Goal: Task Accomplishment & Management: Complete application form

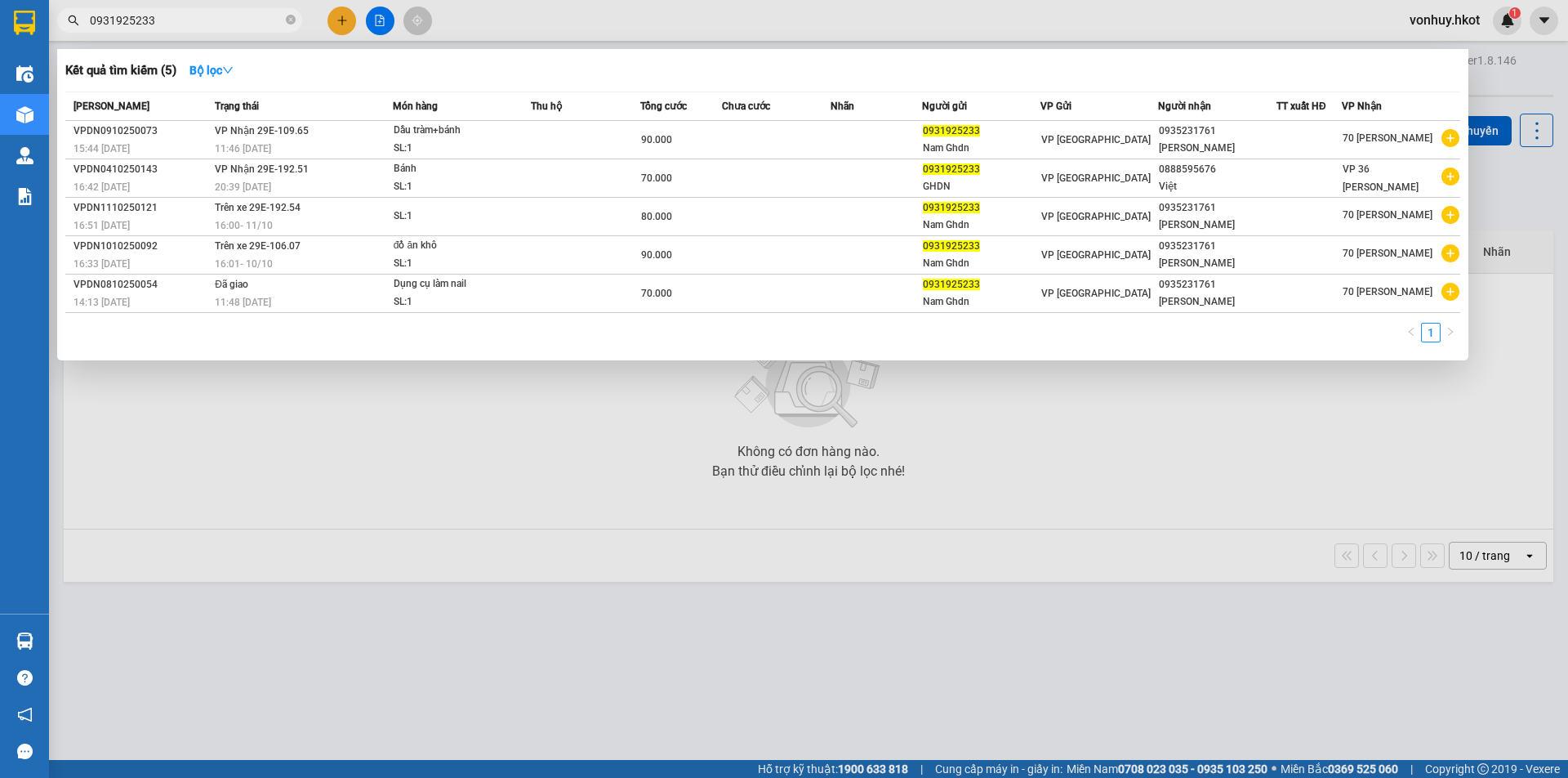
click at [100, 26] on input "0931925233" at bounding box center [186, 20] width 192 height 18
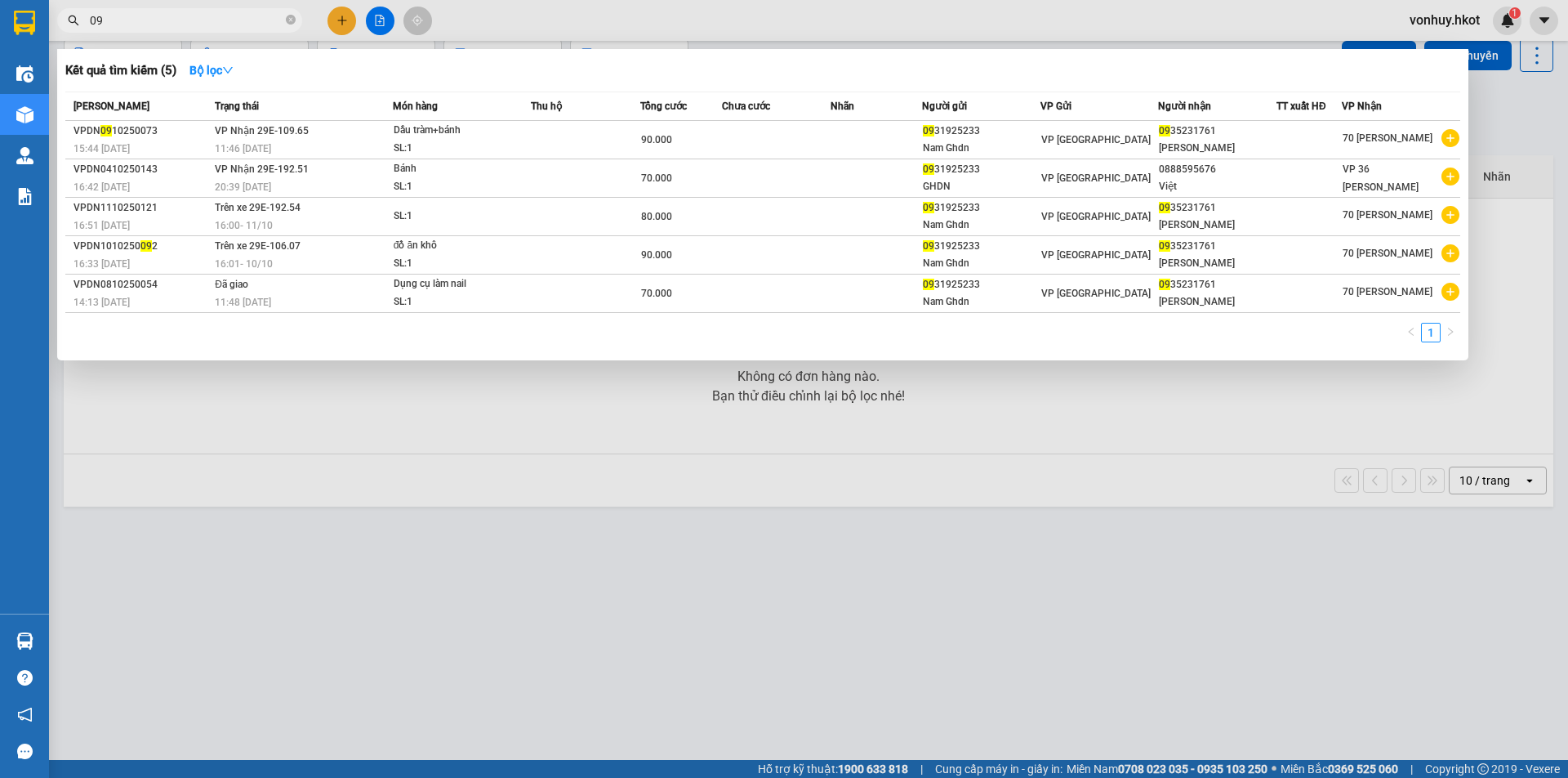
type input "0"
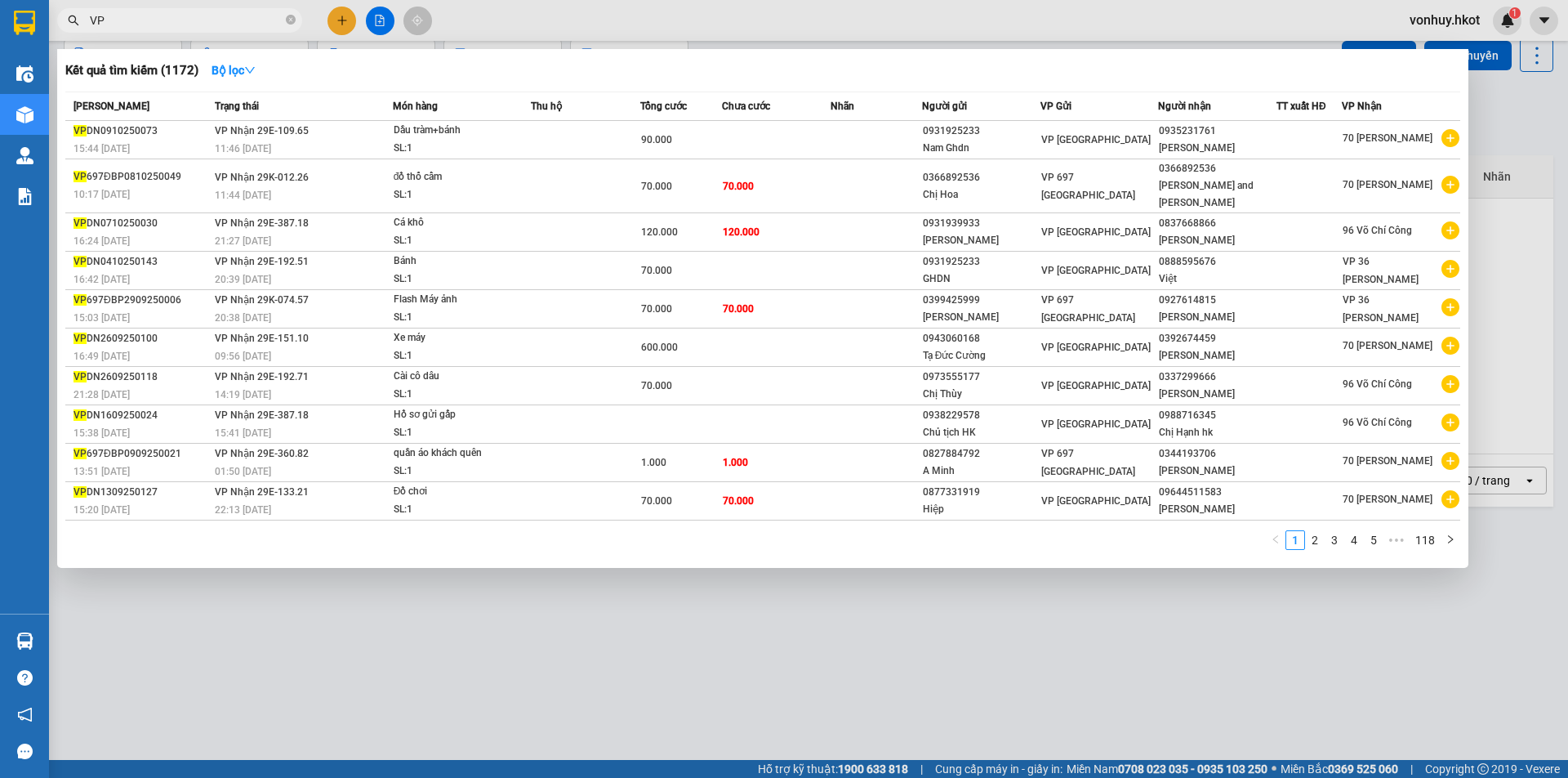
type input "V"
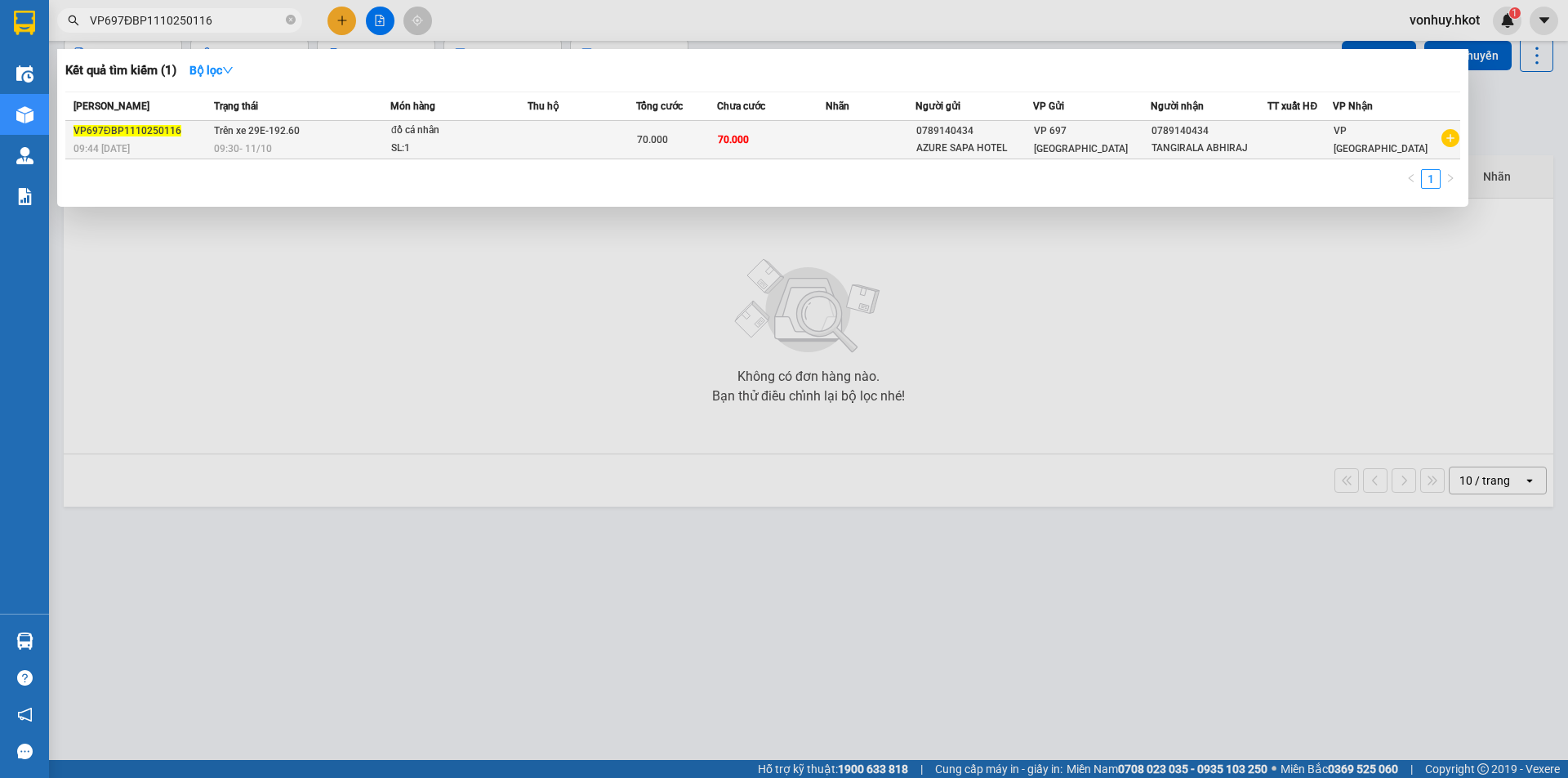
type input "VP697ĐBP1110250116"
click at [514, 146] on div "SL: 1" at bounding box center [453, 148] width 123 height 18
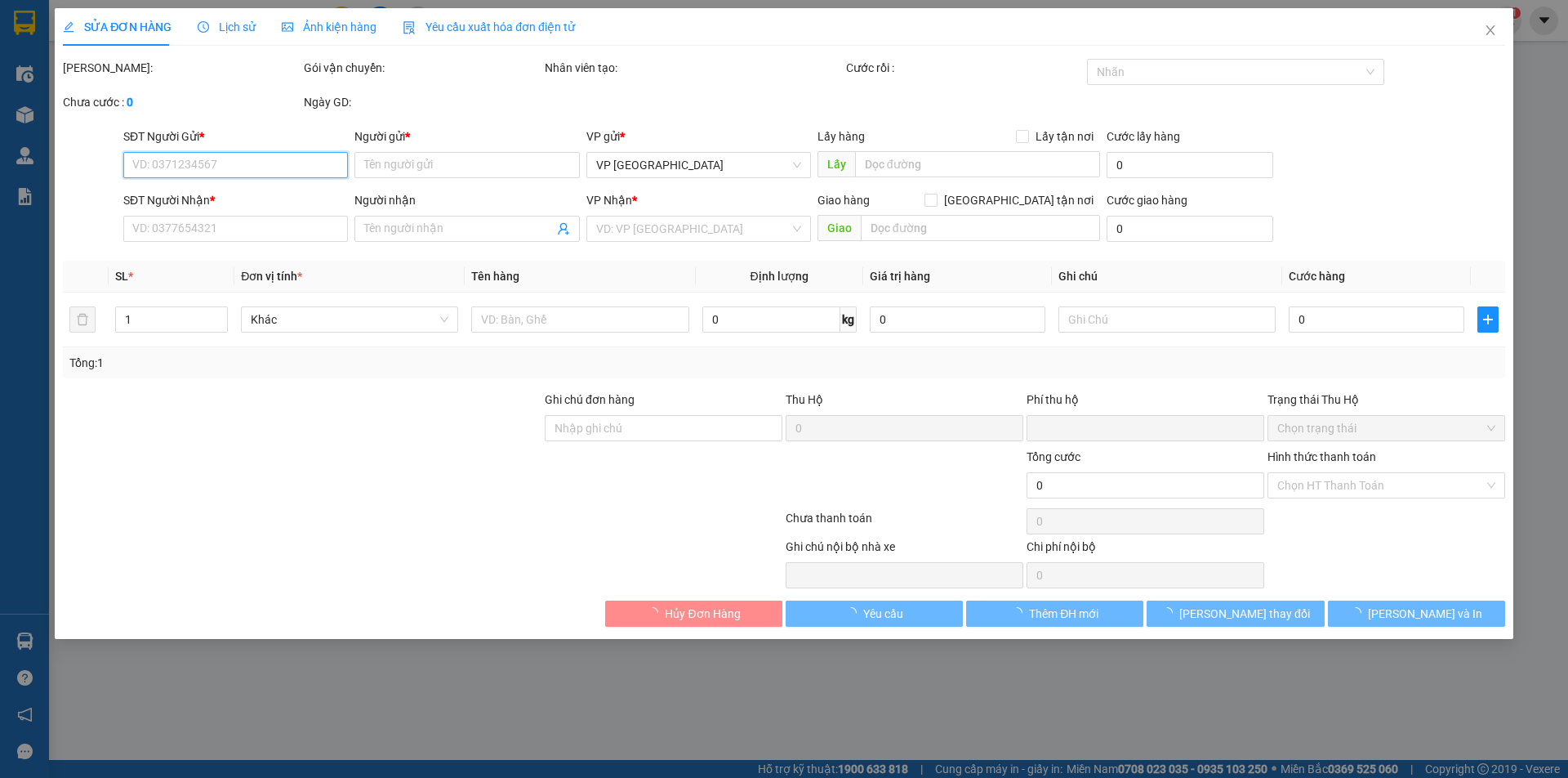
type input "0789140434"
type input "AZURE SAPA HOTEL"
type input "0789140434"
type input "TANGIRALA ABHIRAJ"
type input "0"
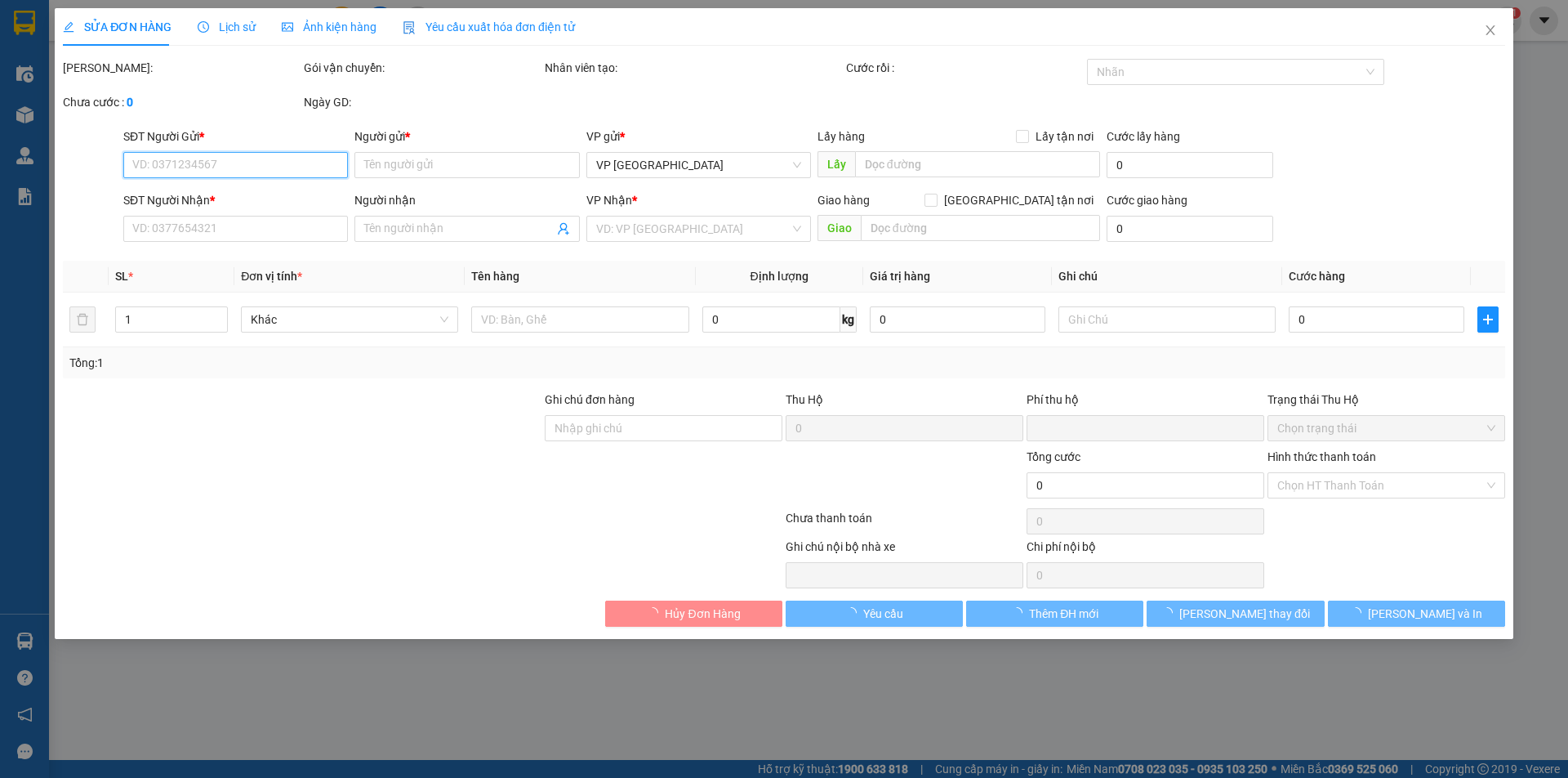
type input "70.000"
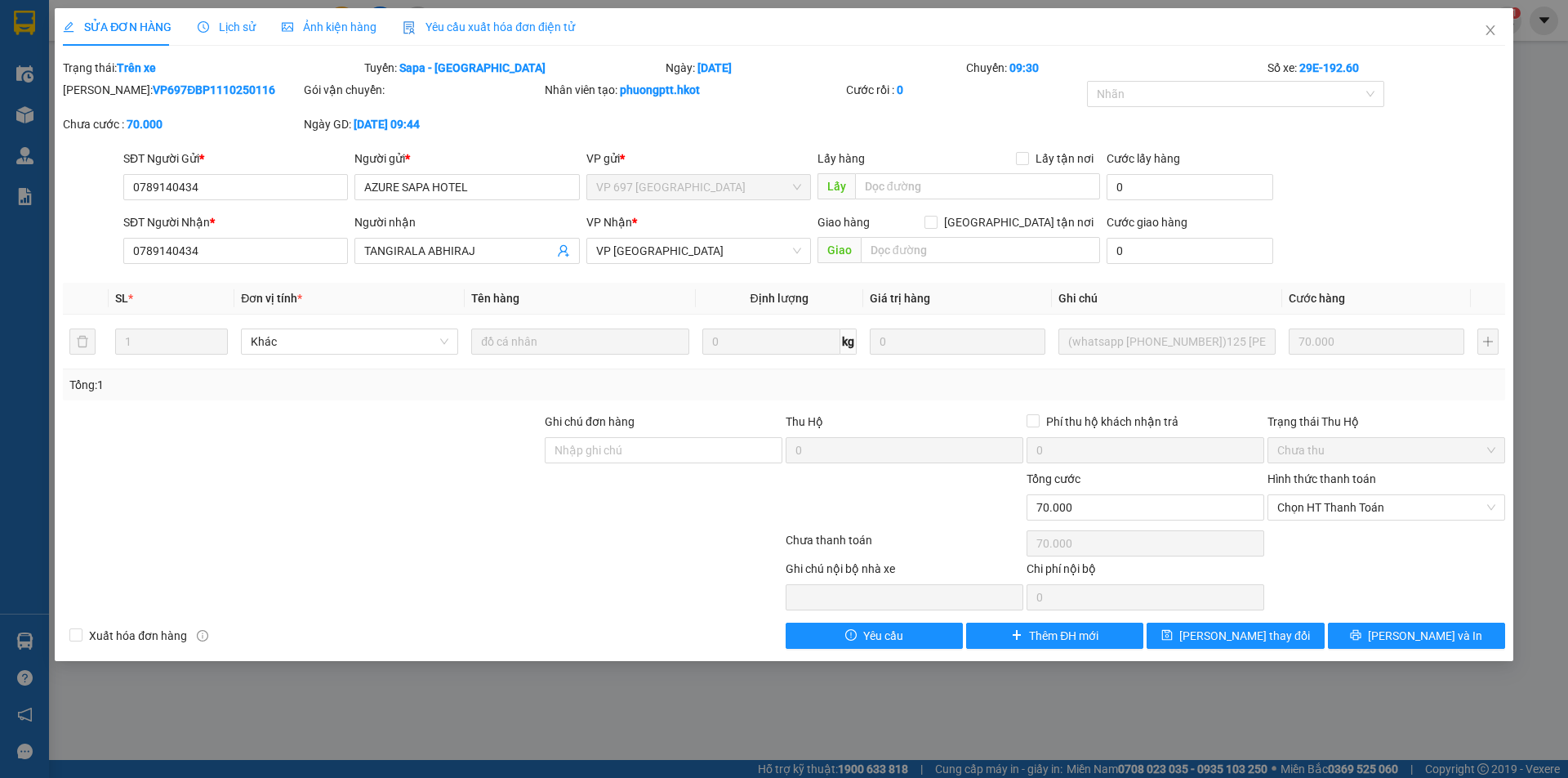
click at [252, 35] on div "SỬA ĐƠN HÀNG Lịch sử Ảnh kiện hàng Yêu cầu xuất hóa đơn điện tử" at bounding box center [319, 27] width 512 height 37
click at [245, 31] on span "Lịch sử" at bounding box center [226, 26] width 58 height 13
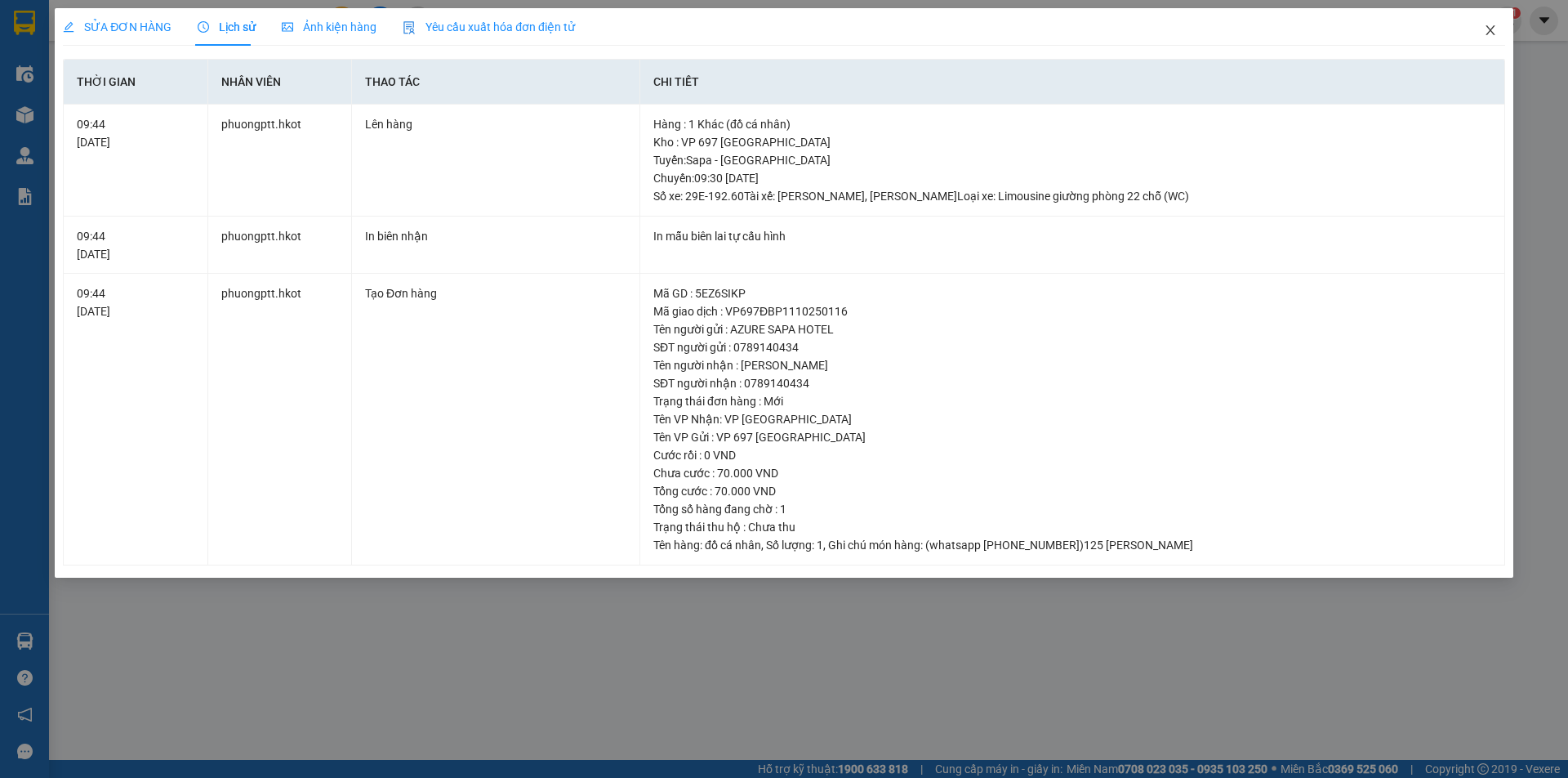
click at [1498, 33] on span "Close" at bounding box center [1491, 31] width 46 height 46
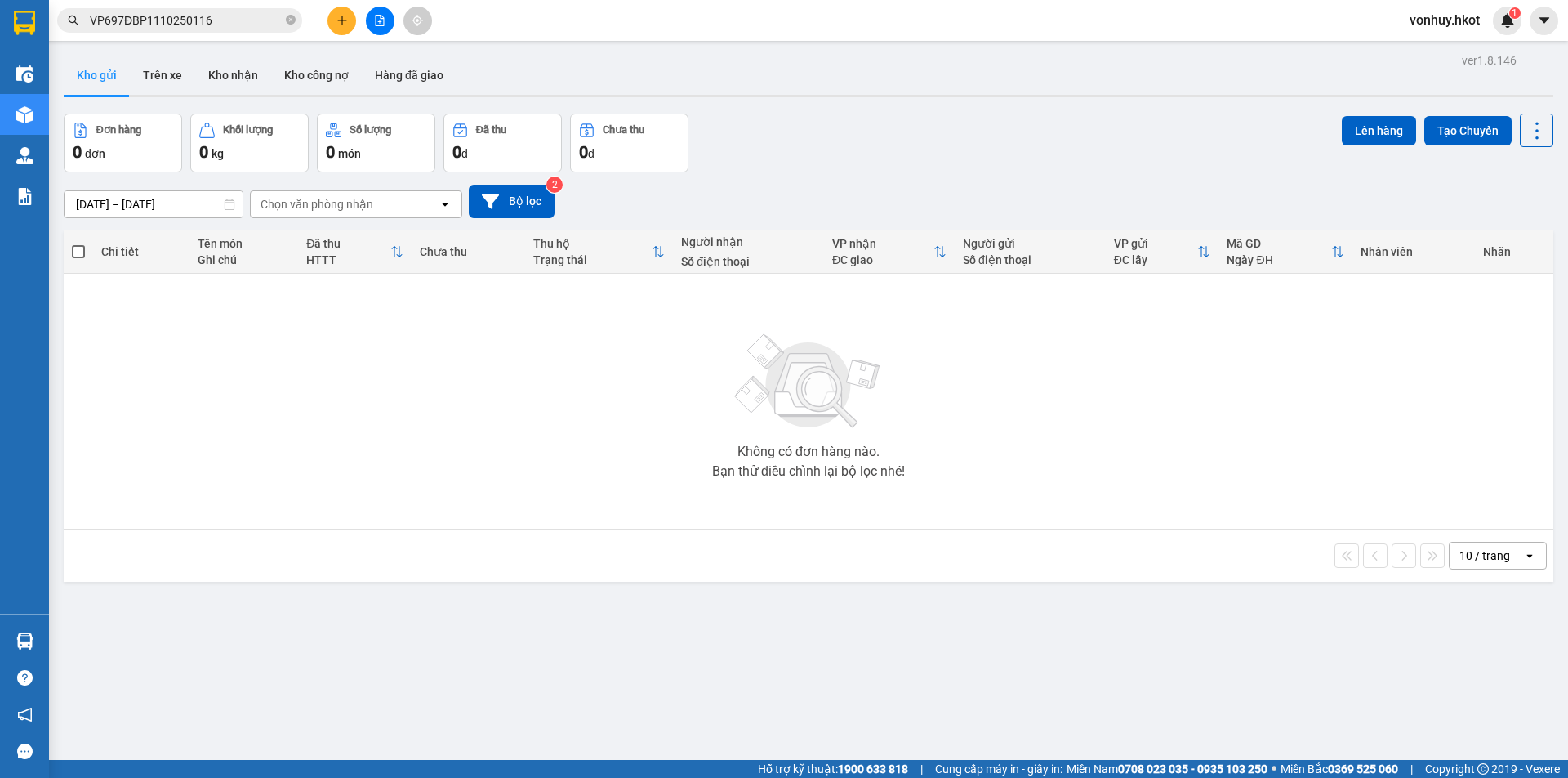
click at [233, 24] on input "VP697ĐBP1110250116" at bounding box center [186, 20] width 192 height 18
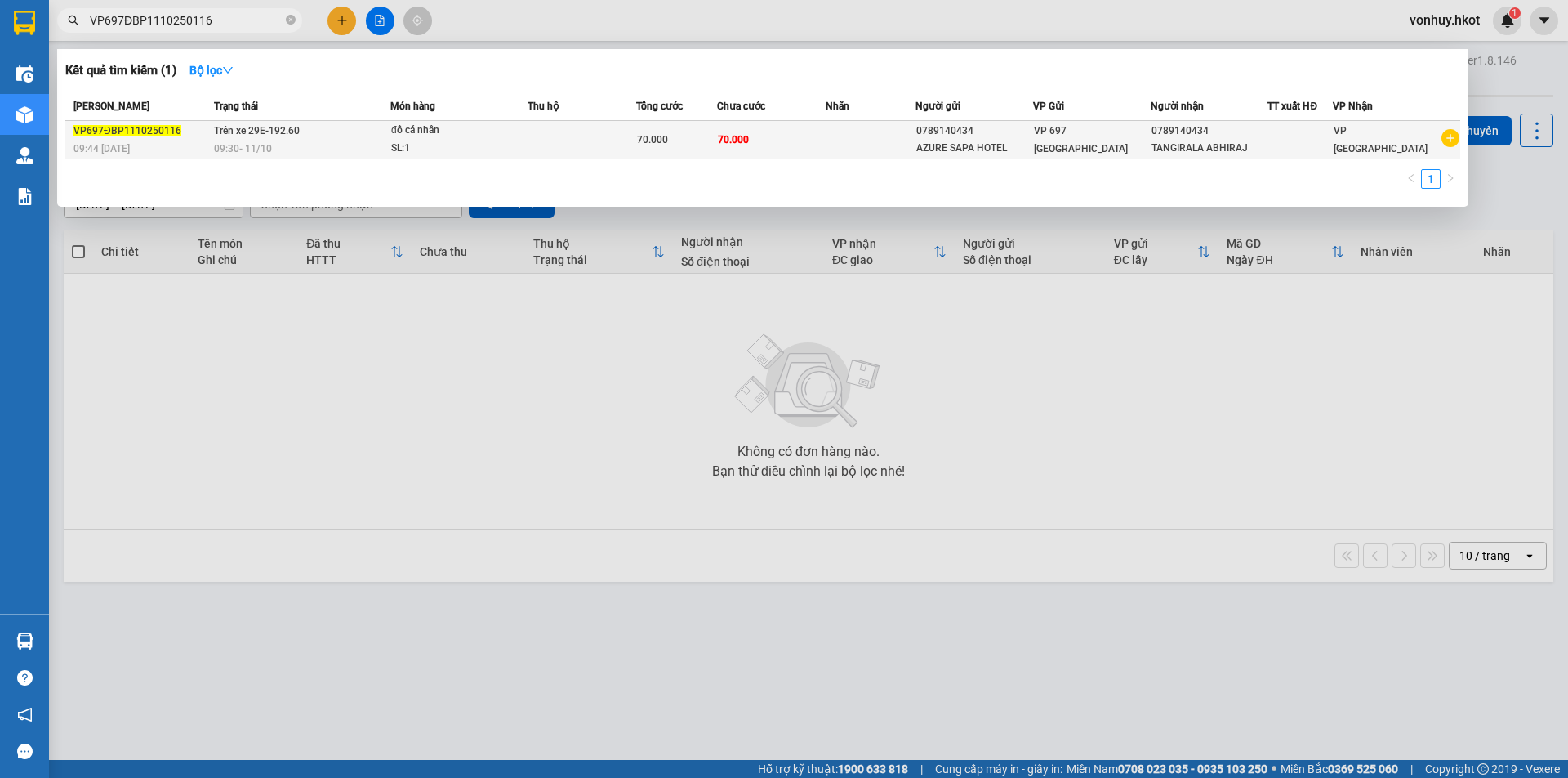
click at [619, 145] on td at bounding box center [582, 140] width 109 height 38
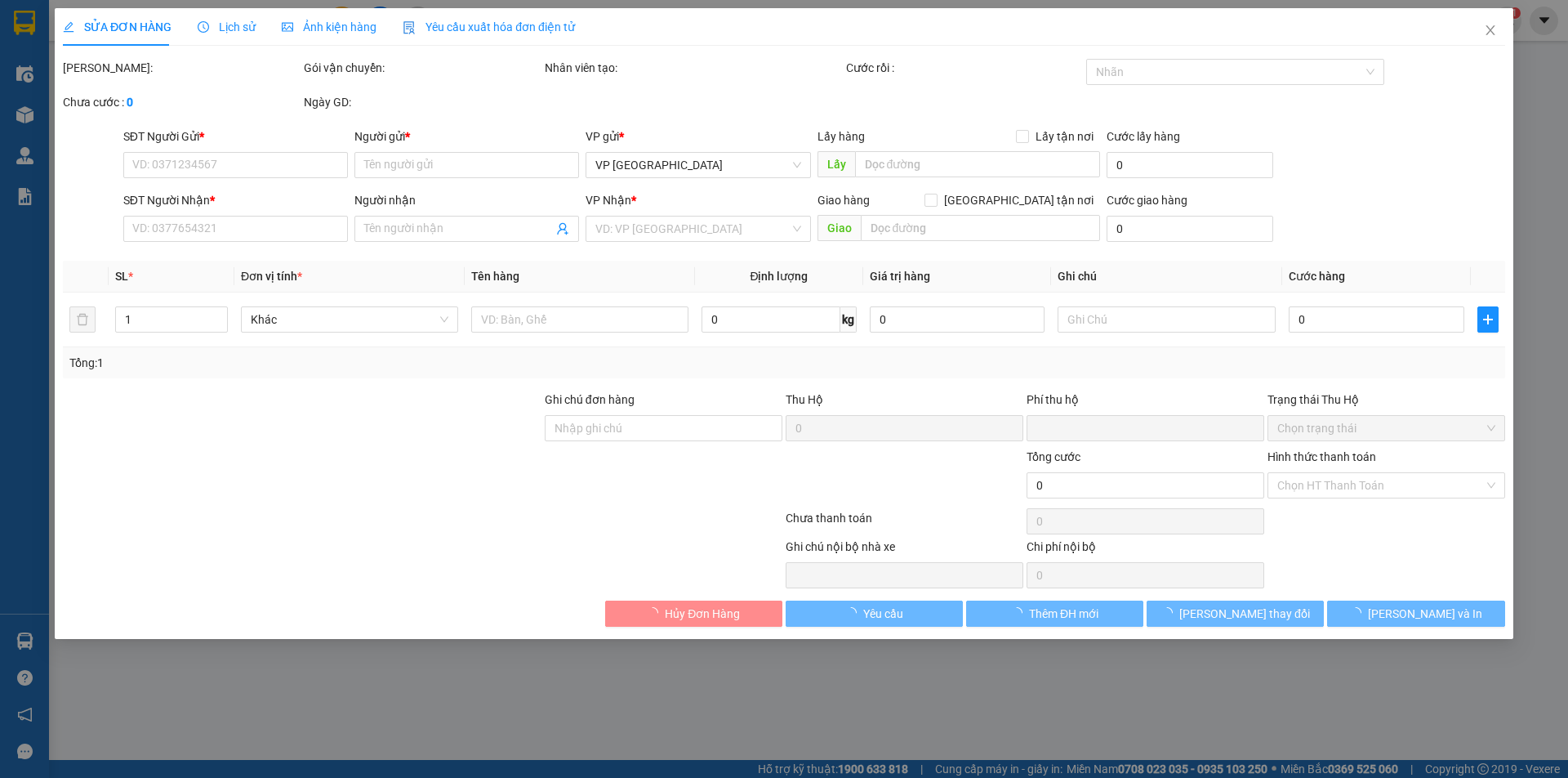
type input "0789140434"
type input "AZURE SAPA HOTEL"
type input "0789140434"
type input "TANGIRALA ABHIRAJ"
type input "0"
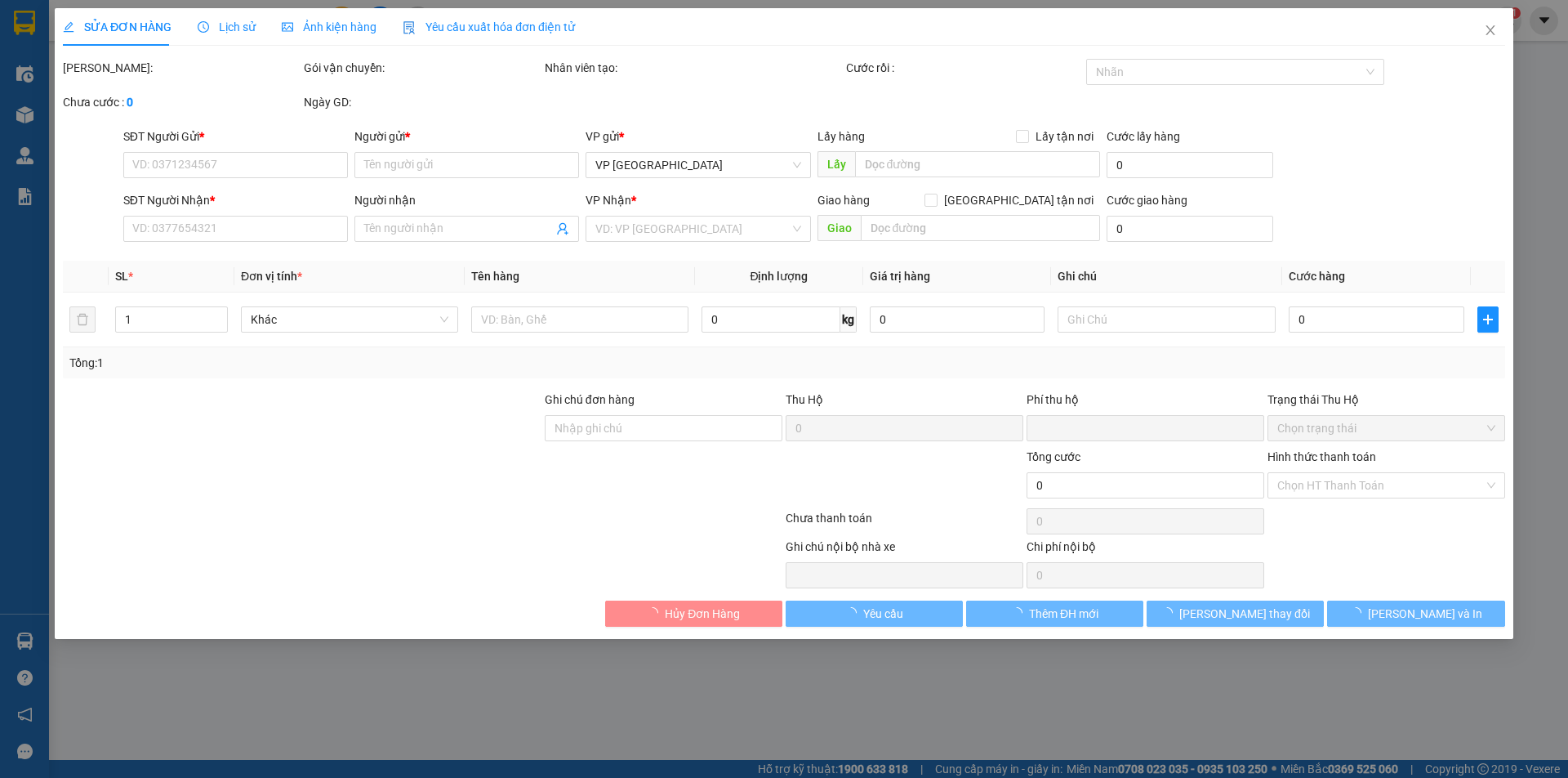
type input "70.000"
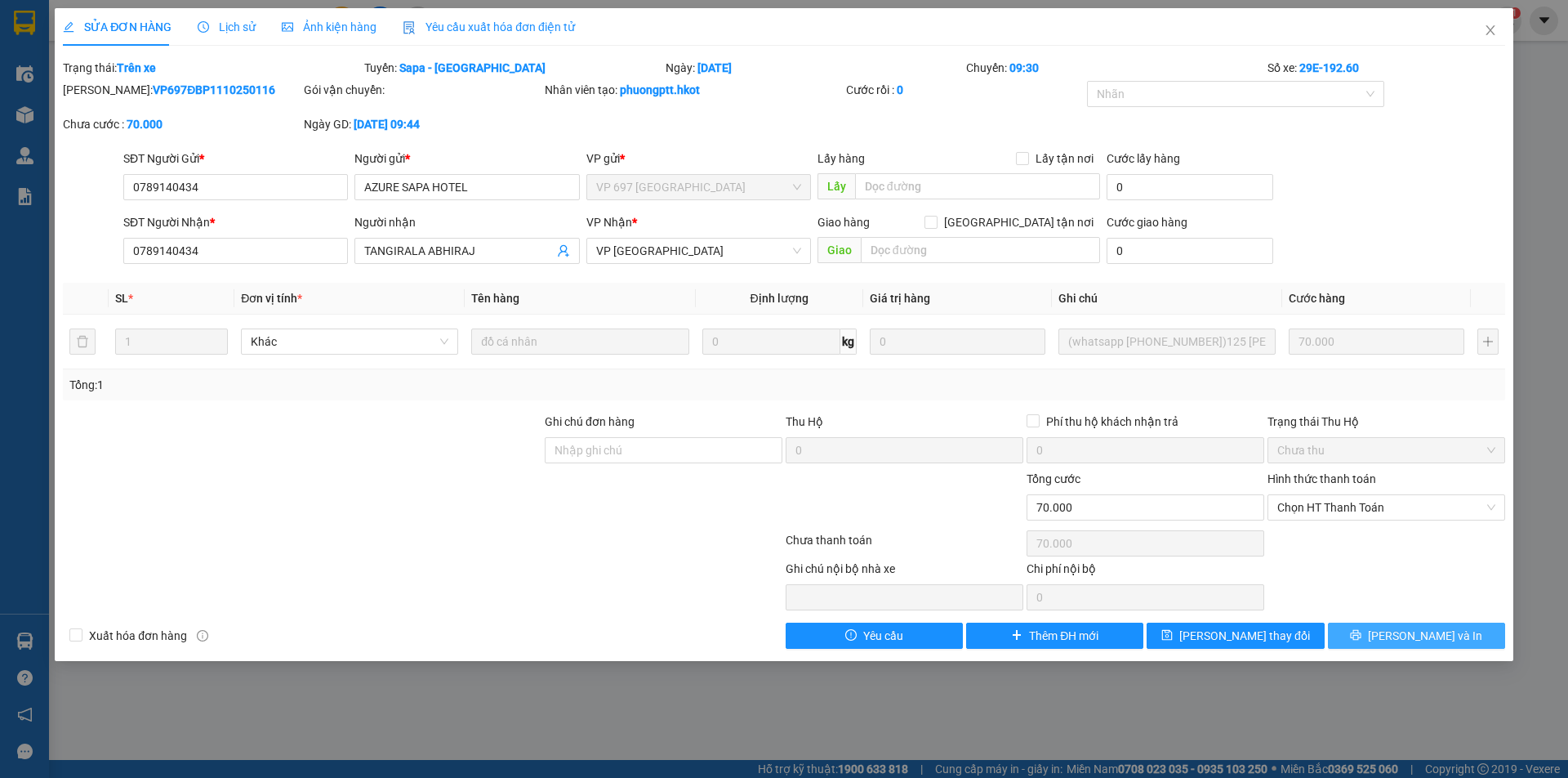
click at [1400, 638] on button "[PERSON_NAME] và In" at bounding box center [1416, 635] width 177 height 26
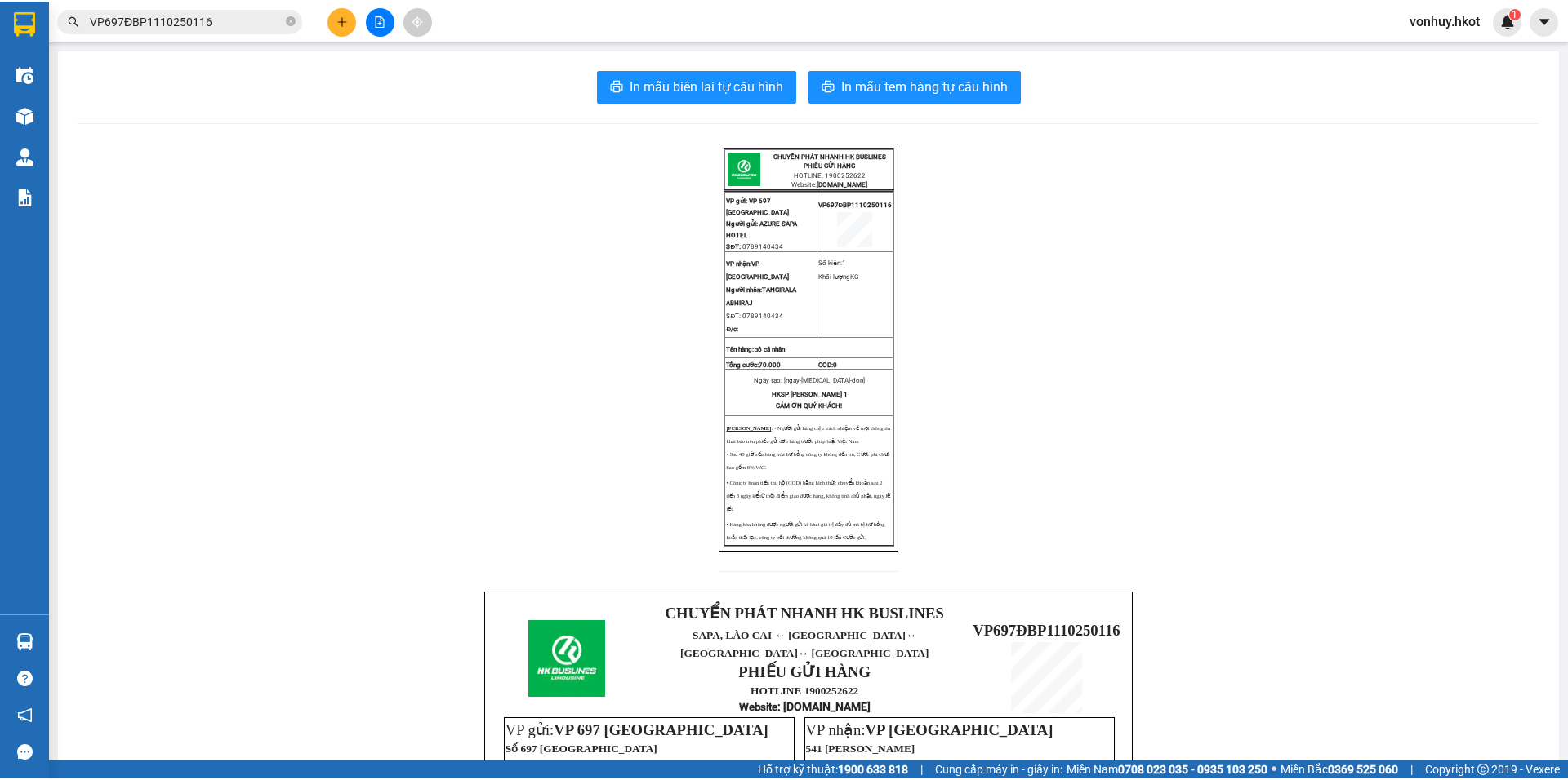
scroll to position [408, 0]
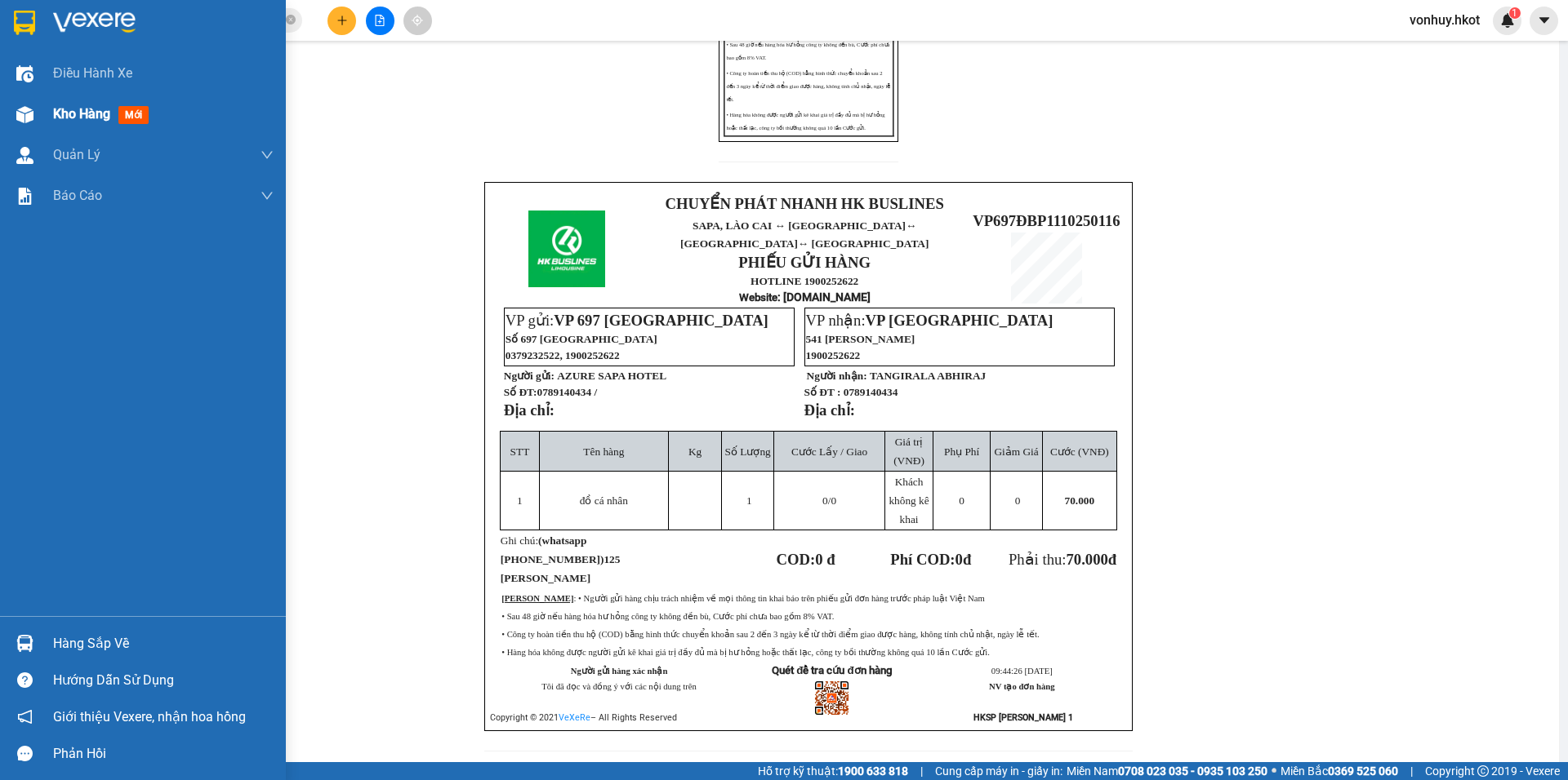
click at [54, 119] on span "Kho hàng" at bounding box center [81, 114] width 57 height 15
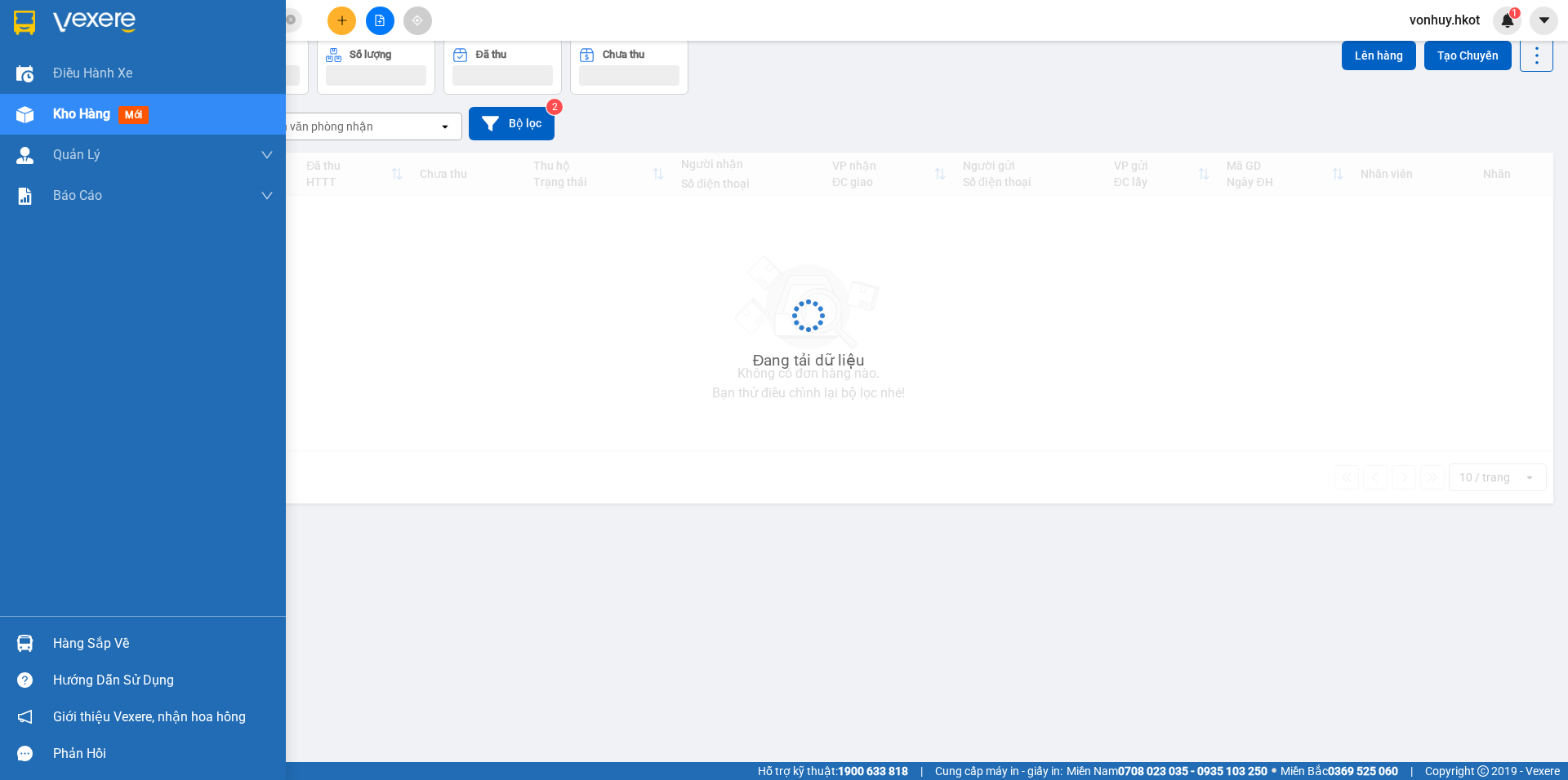
scroll to position [75, 0]
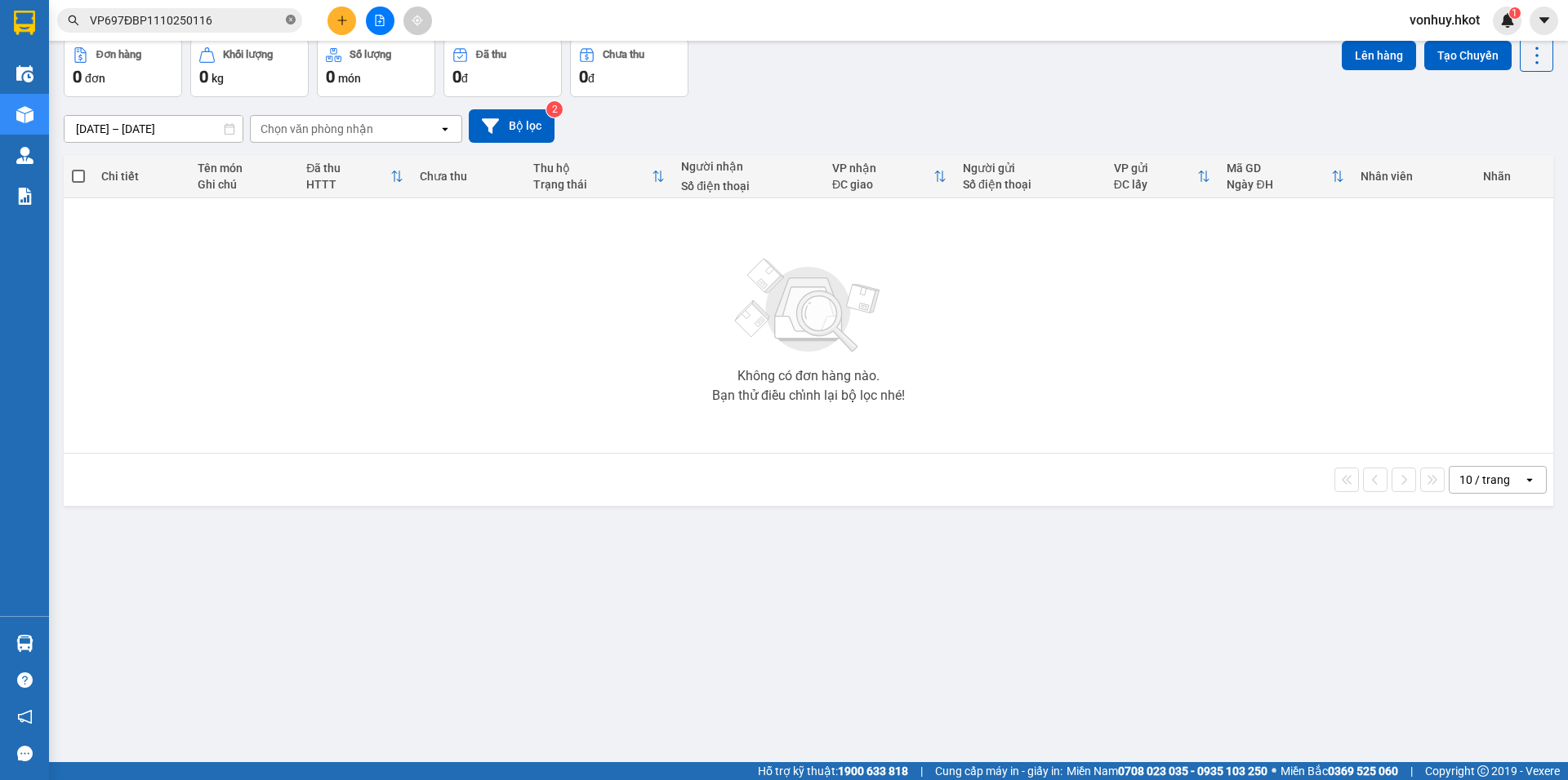
click at [288, 22] on icon "close-circle" at bounding box center [291, 20] width 10 height 10
click at [312, 131] on div "Chọn văn phòng nhận" at bounding box center [316, 128] width 112 height 16
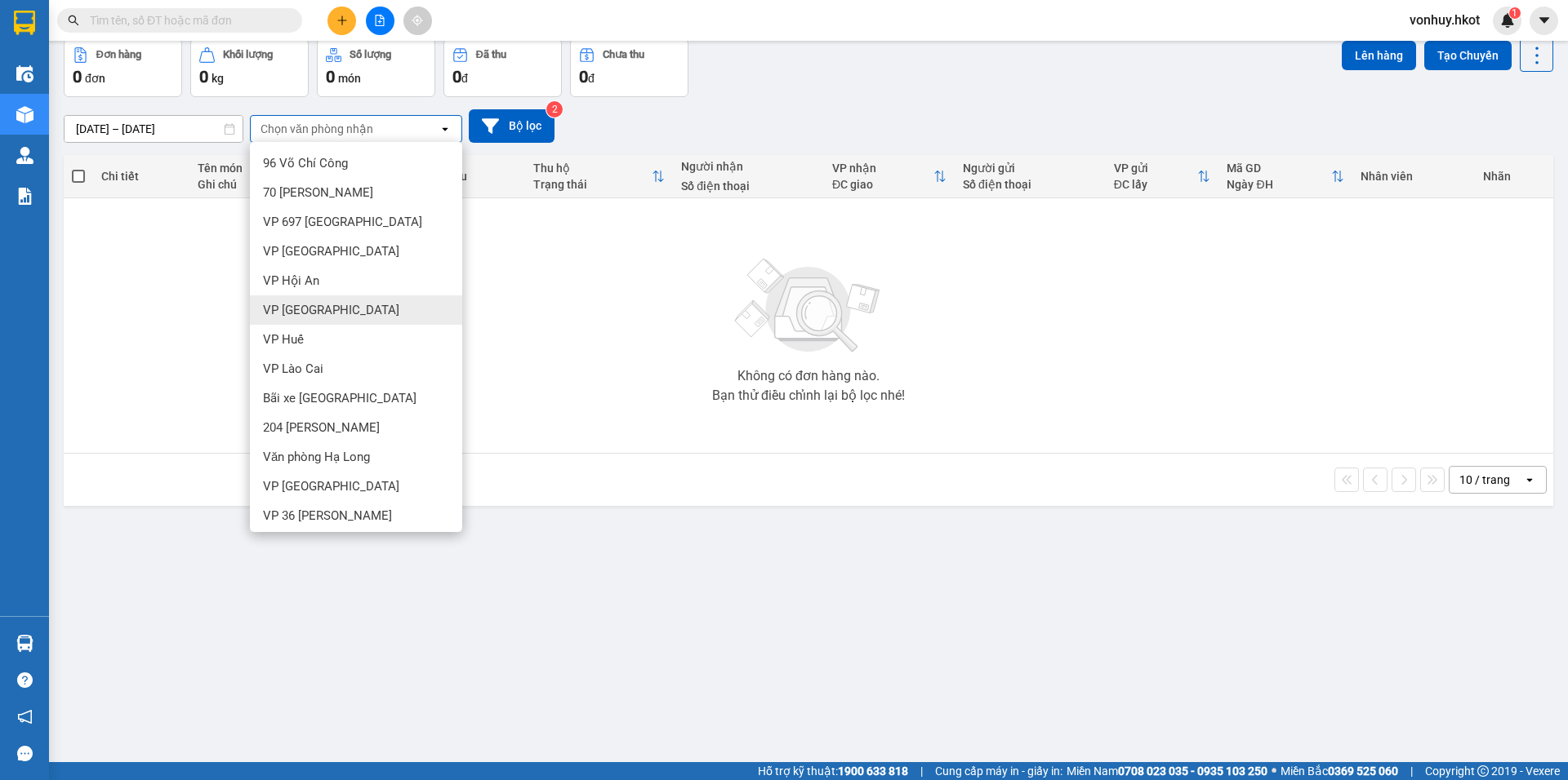
click at [296, 319] on div "VP [GEOGRAPHIC_DATA]" at bounding box center [356, 310] width 213 height 30
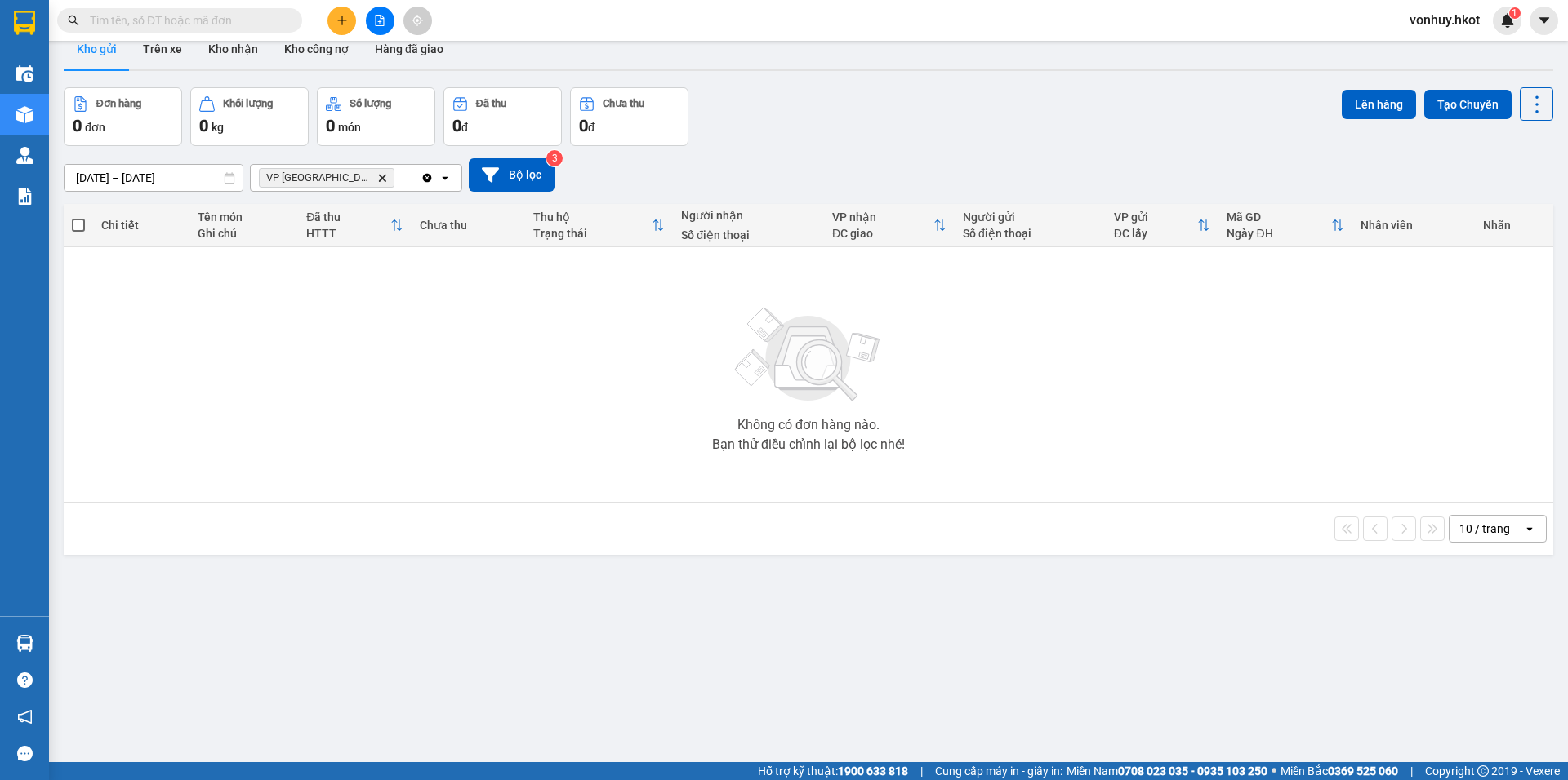
scroll to position [0, 0]
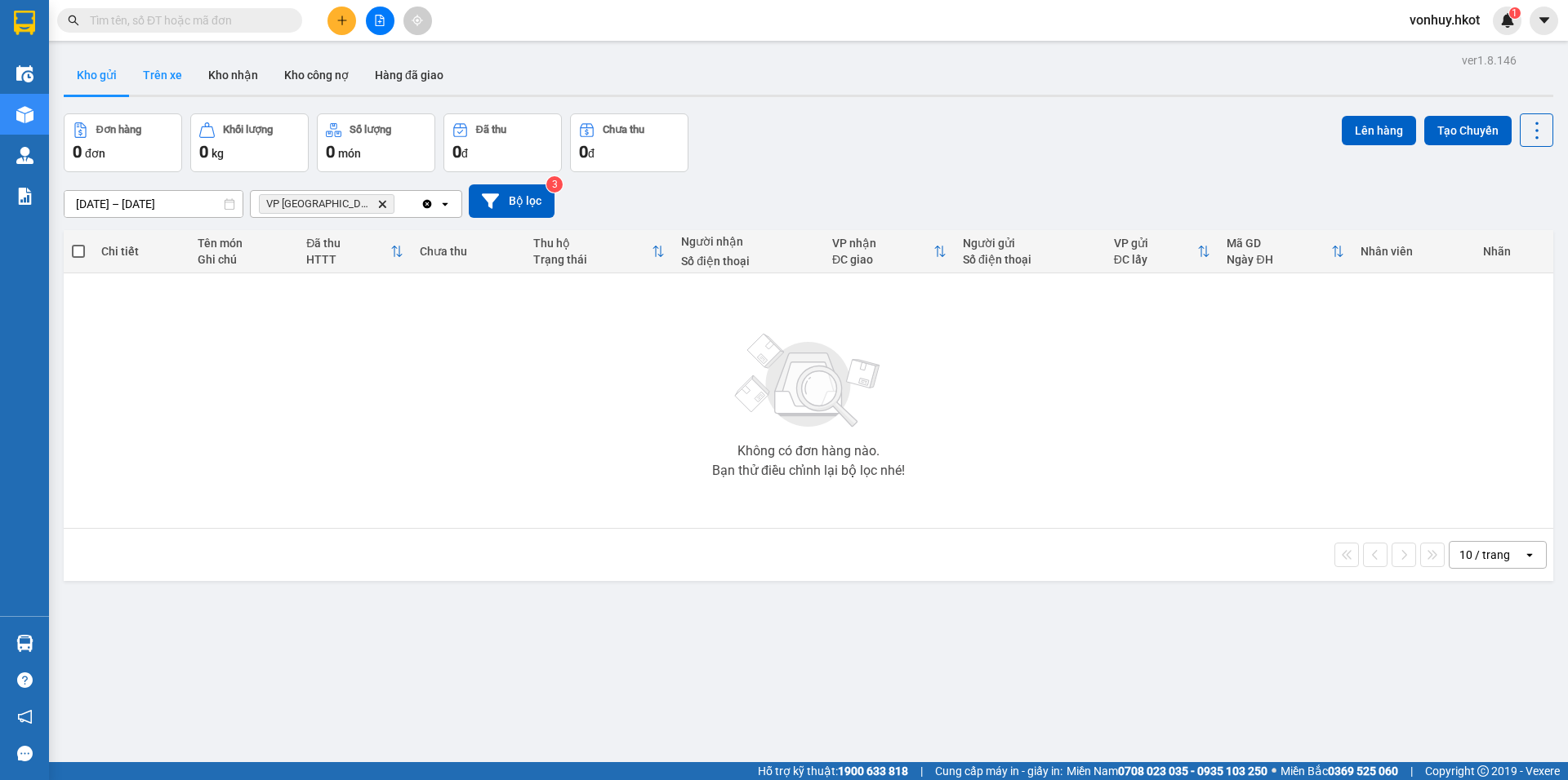
click at [163, 77] on button "Trên xe" at bounding box center [163, 75] width 66 height 39
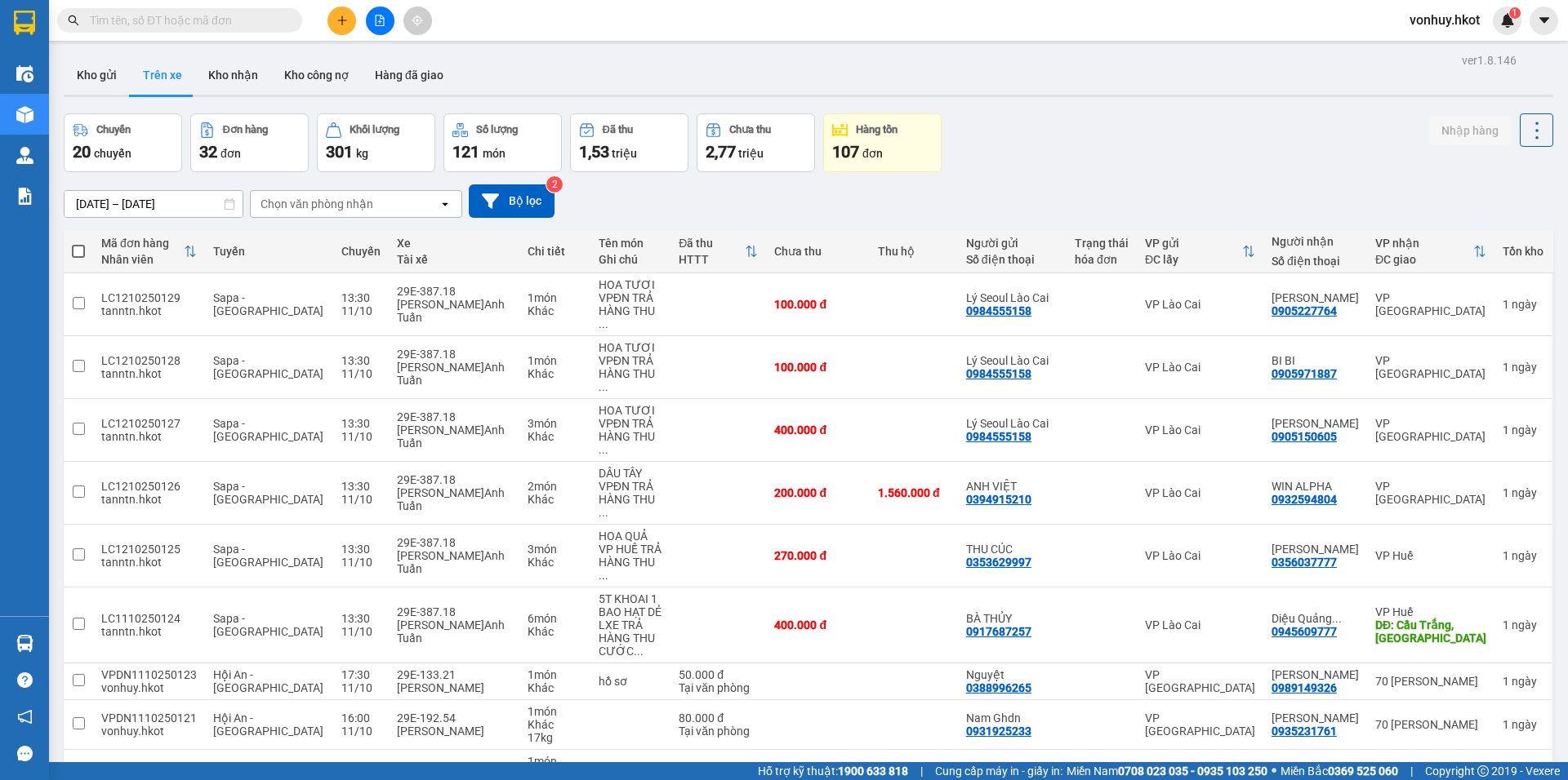
click at [316, 191] on div "Chọn văn phòng nhận" at bounding box center [345, 204] width 188 height 26
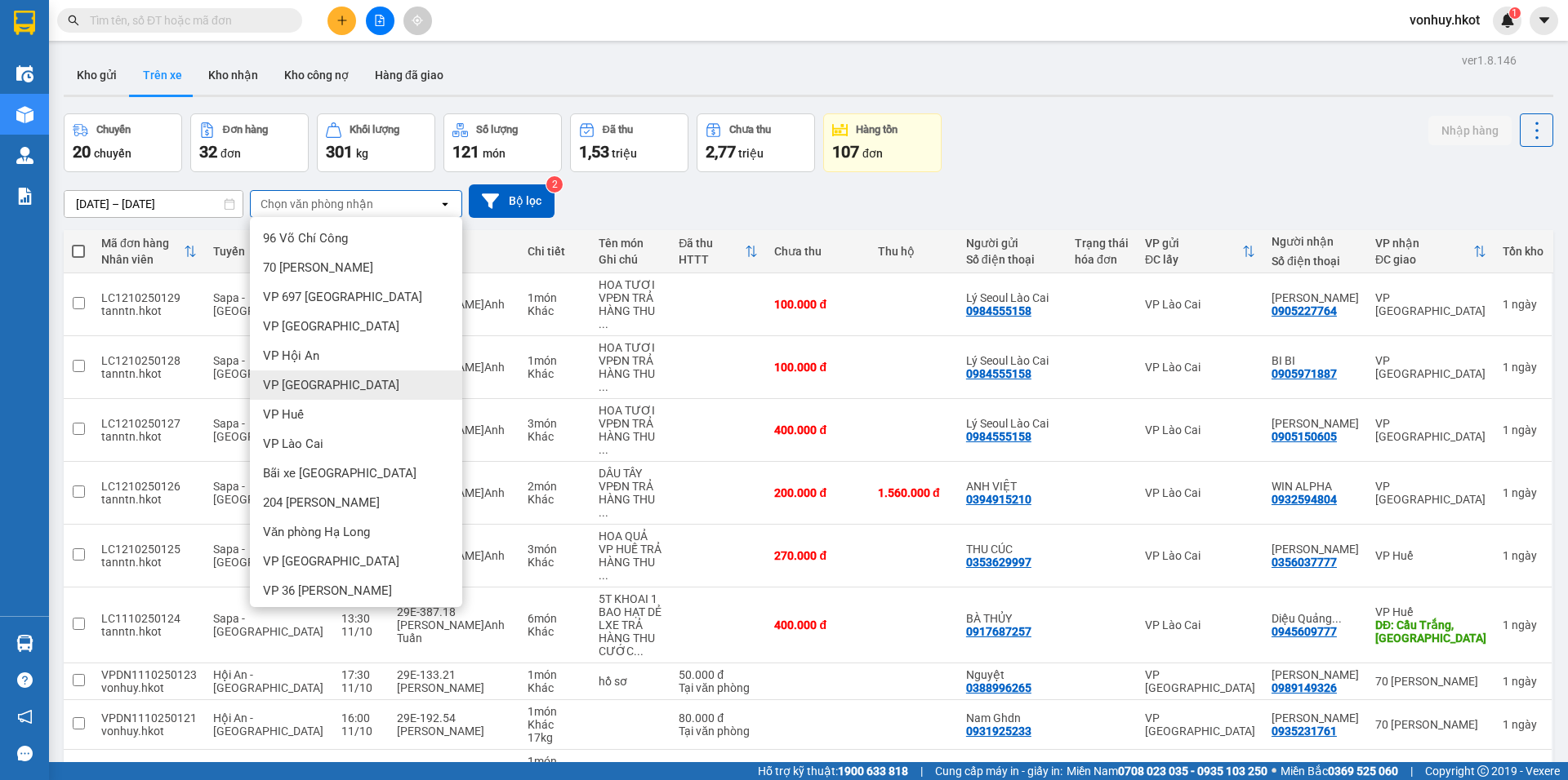
click at [310, 375] on div "VP [GEOGRAPHIC_DATA]" at bounding box center [356, 385] width 213 height 30
